Goal: Transaction & Acquisition: Purchase product/service

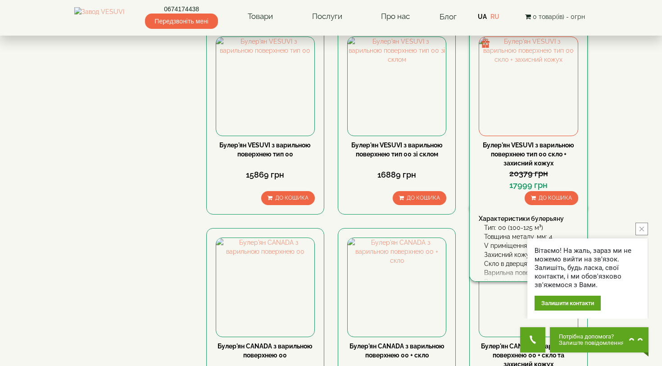
scroll to position [701, 0]
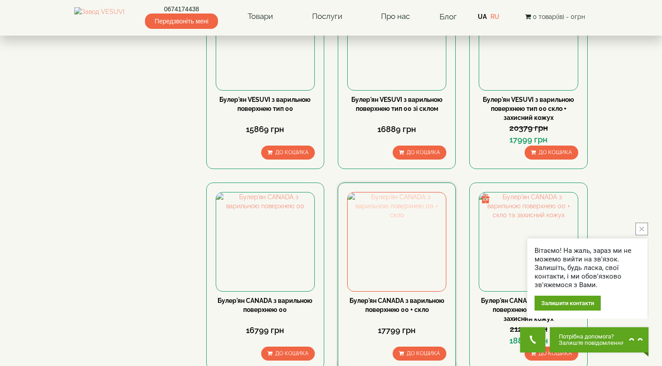
click at [412, 192] on img at bounding box center [397, 241] width 98 height 98
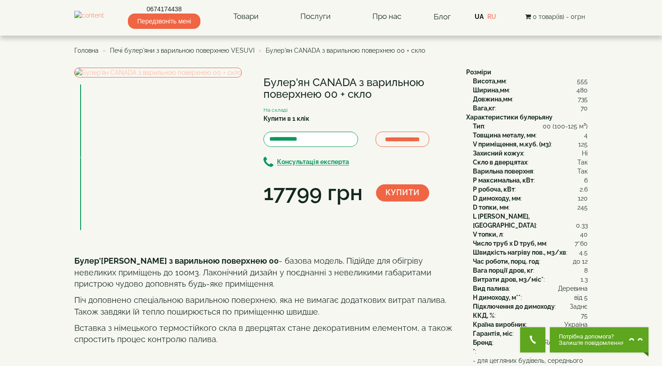
click at [150, 77] on img at bounding box center [158, 73] width 168 height 10
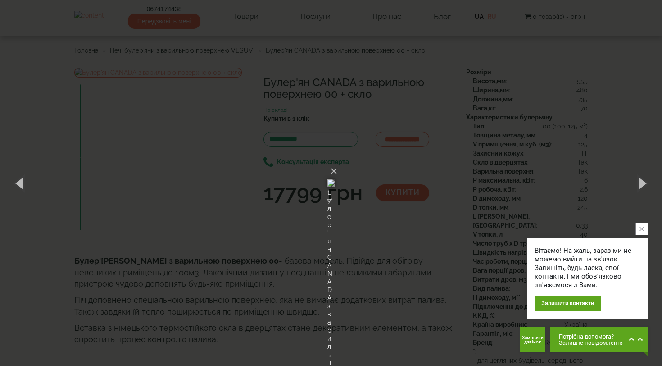
click at [541, 143] on div "× Булер'ян CANADA з варильною поверхнею 00 + скло 1 of 2 Loading..." at bounding box center [331, 183] width 662 height 366
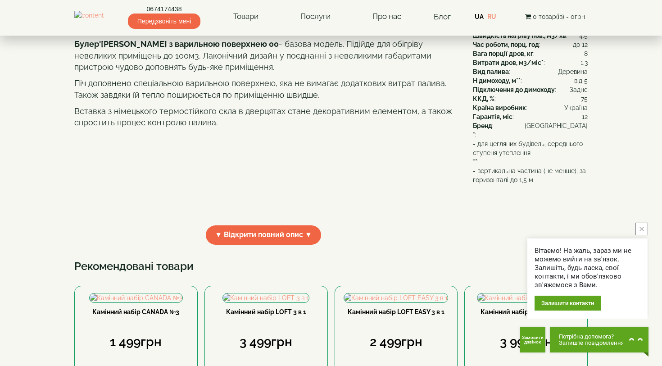
scroll to position [218, 0]
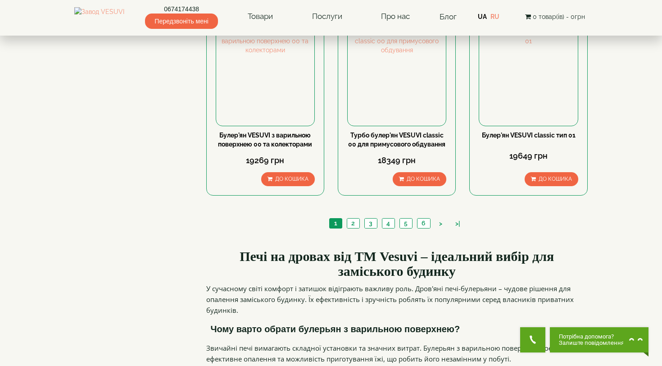
scroll to position [1070, 0]
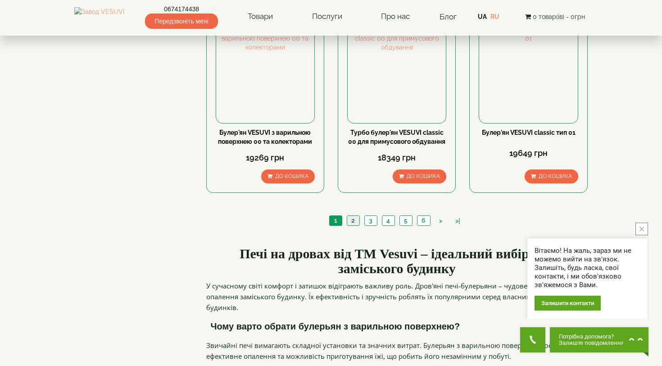
click at [349, 216] on link "2" at bounding box center [353, 220] width 13 height 9
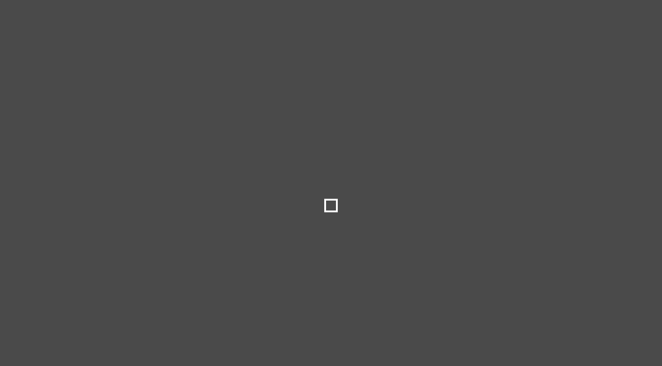
select select
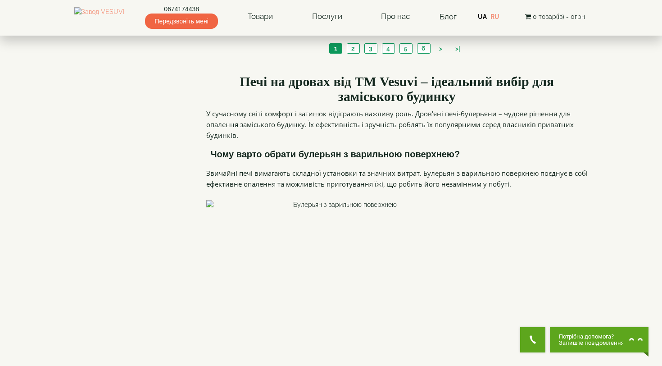
click at [446, 200] on img at bounding box center [341, 301] width 270 height 203
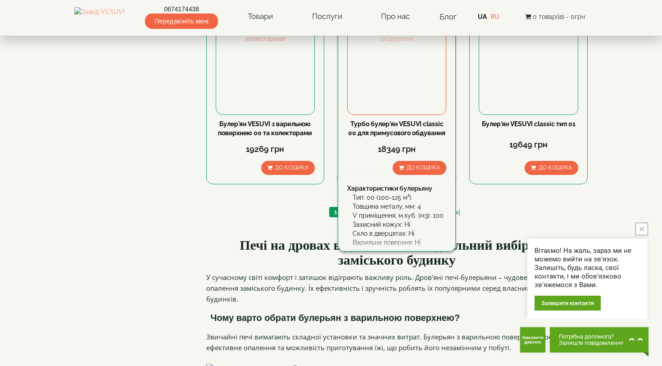
scroll to position [851, 0]
